Goal: Find specific page/section: Find specific page/section

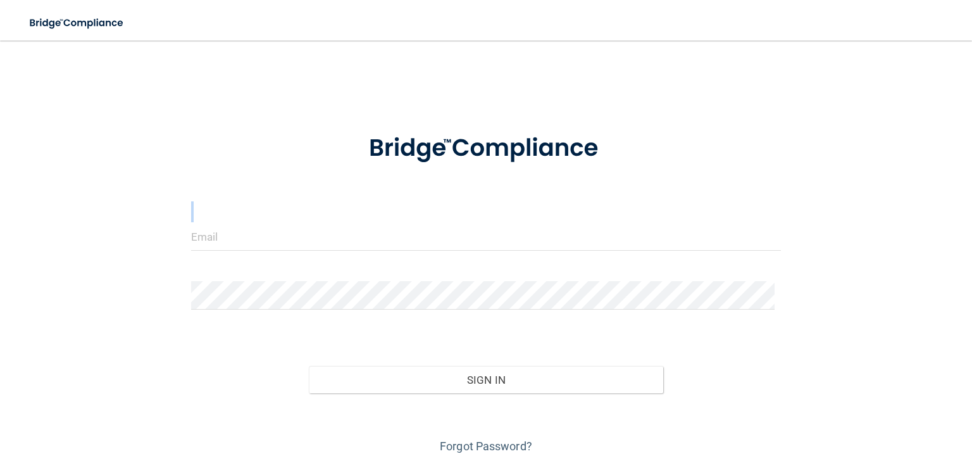
click at [342, 223] on form "Invalid email/password. You don't have permission to access that page. Sign In …" at bounding box center [486, 286] width 590 height 340
click at [229, 240] on input "email" at bounding box center [486, 236] width 590 height 28
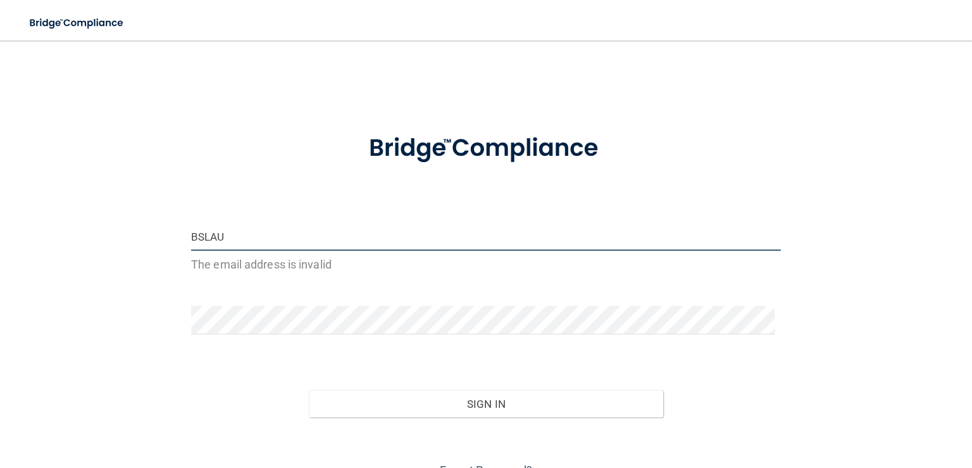
type input "[EMAIL_ADDRESS][DOMAIN_NAME]"
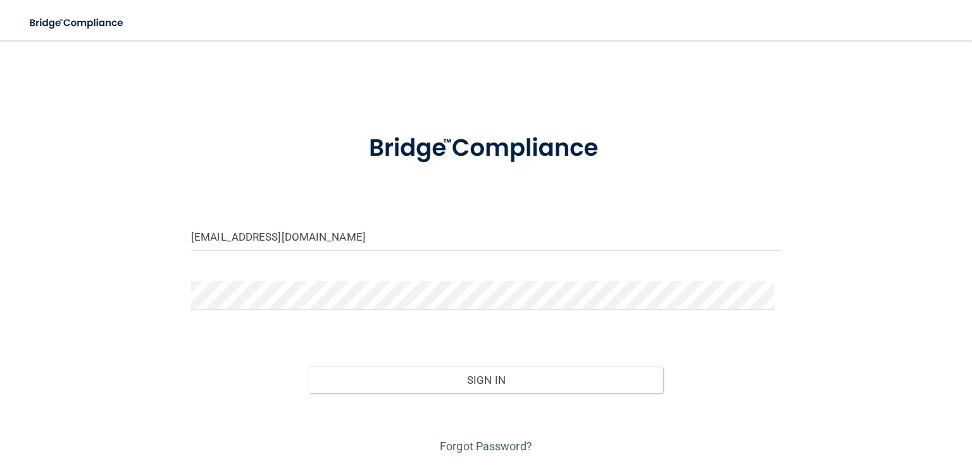
click at [263, 329] on form "[EMAIL_ADDRESS][DOMAIN_NAME] Invalid email/password. You don't have permission …" at bounding box center [486, 286] width 590 height 340
click at [309, 366] on button "Sign In" at bounding box center [486, 380] width 354 height 28
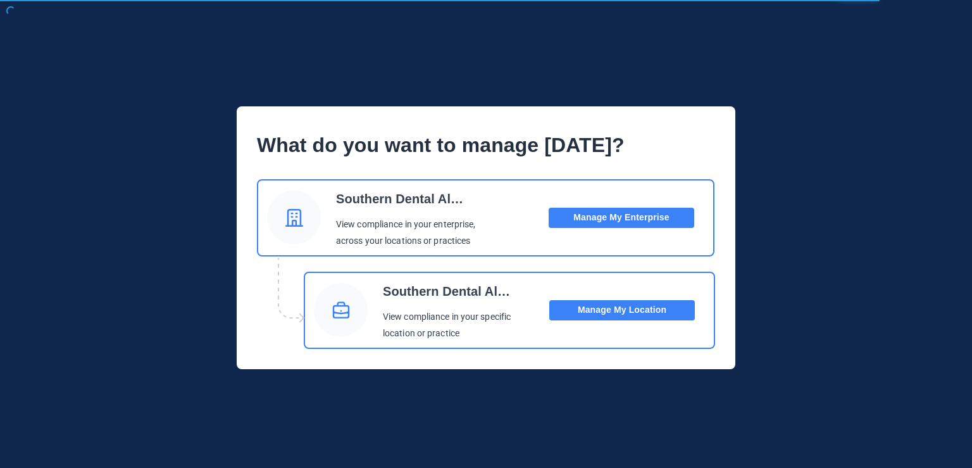
click at [618, 306] on button "Manage My Location" at bounding box center [622, 310] width 146 height 20
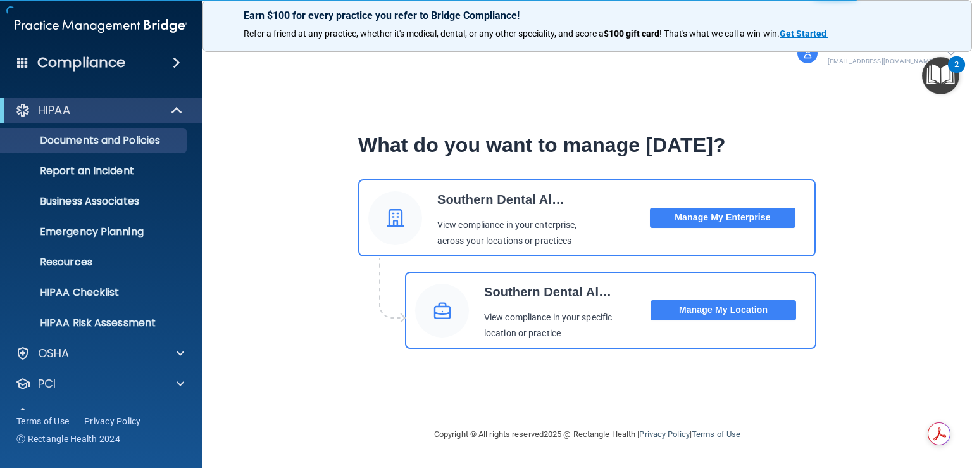
click at [121, 66] on h4 "Compliance" at bounding box center [81, 63] width 88 height 18
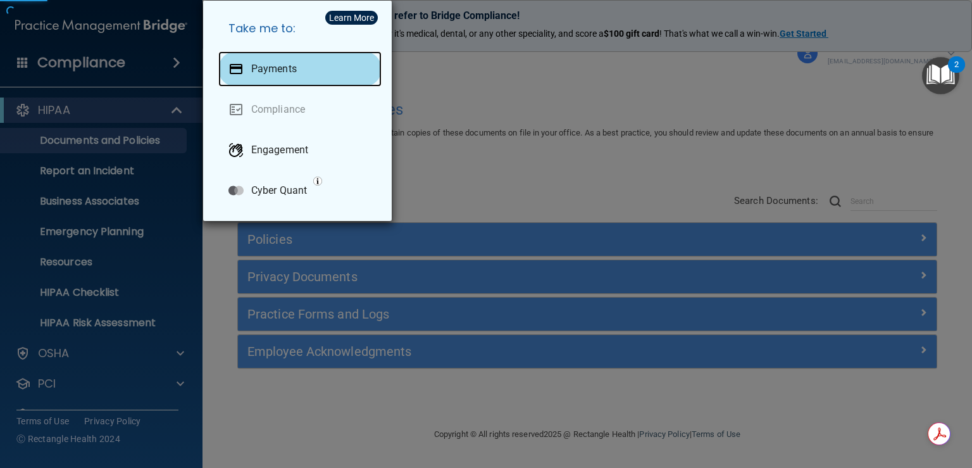
click at [268, 64] on p "Payments" at bounding box center [274, 69] width 46 height 13
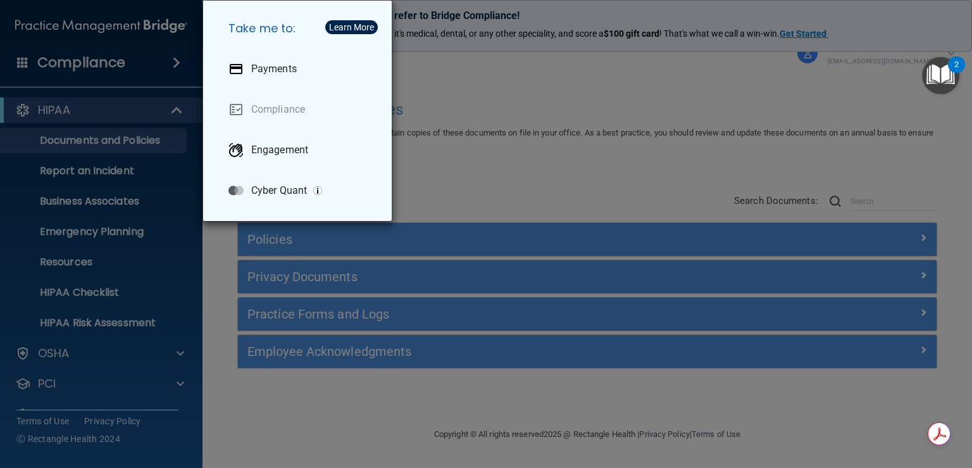
drag, startPoint x: 530, startPoint y: 103, endPoint x: 866, endPoint y: 6, distance: 349.1
click at [532, 103] on div "Take me to: Payments Compliance Engagement Cyber Quant" at bounding box center [486, 234] width 972 height 468
